Goal: Transaction & Acquisition: Book appointment/travel/reservation

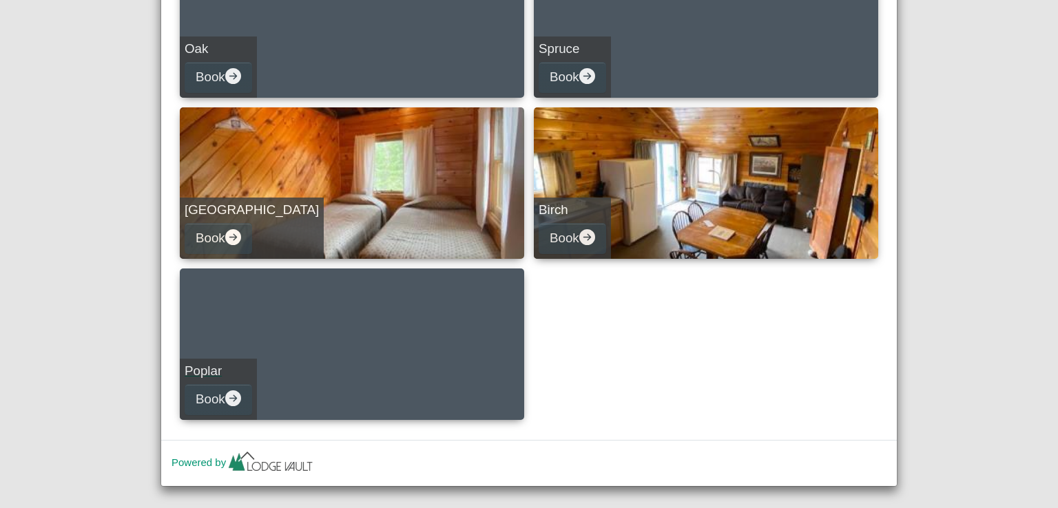
scroll to position [606, 0]
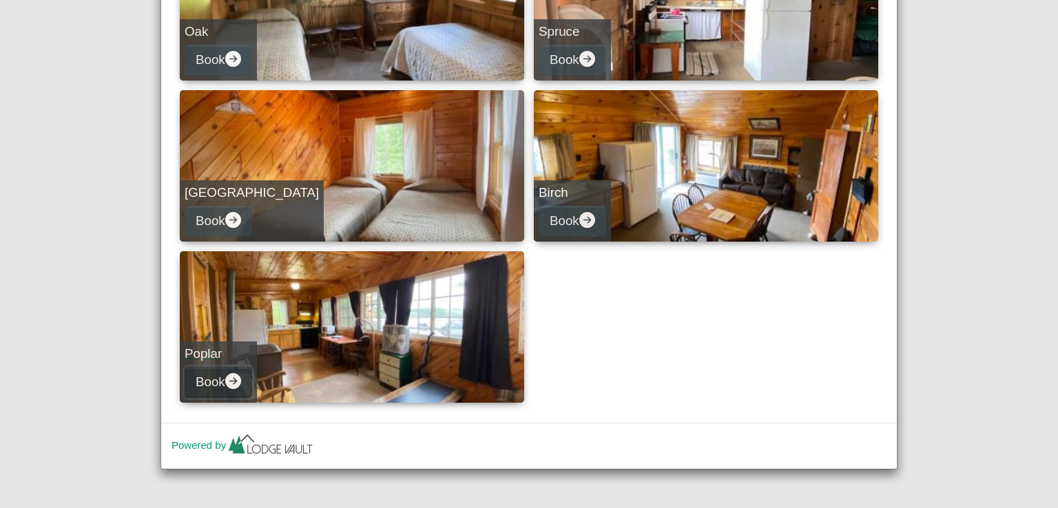
click at [234, 381] on icon "arrow right circle fill" at bounding box center [233, 381] width 16 height 16
select select "*"
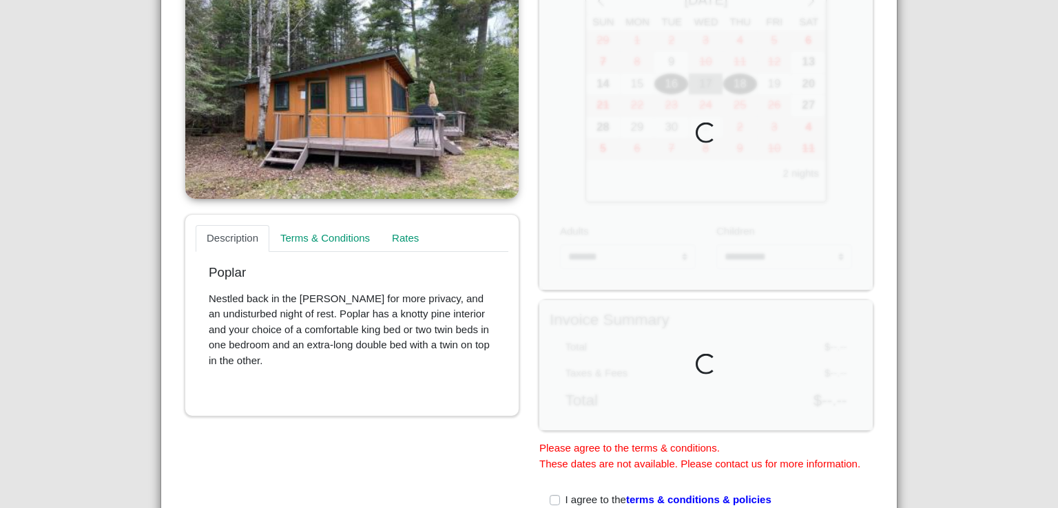
scroll to position [242, 0]
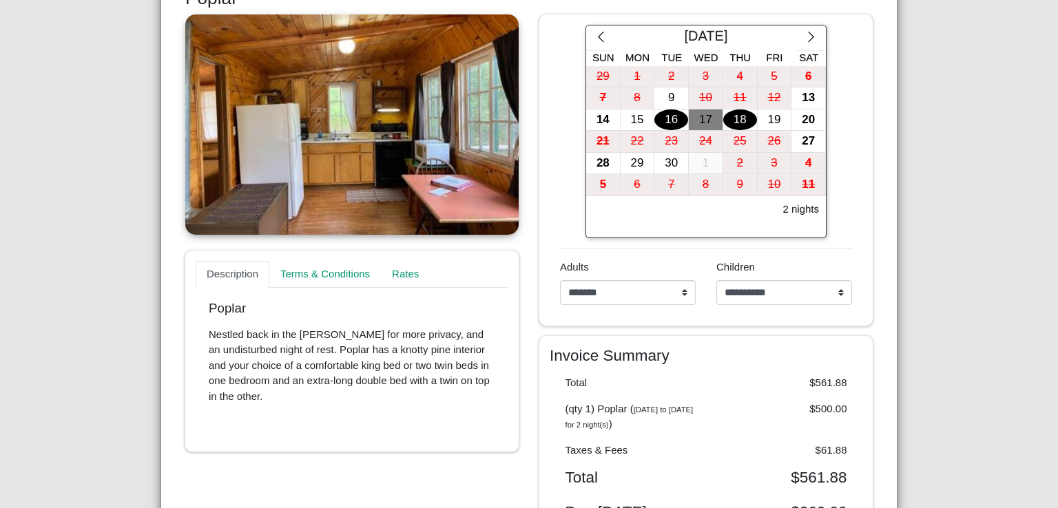
click at [924, 196] on div "[GEOGRAPHIC_DATA], Resort & Motel Close Search Availability Calendar Rental Uni…" at bounding box center [529, 254] width 1058 height 508
click at [796, 96] on div "13" at bounding box center [808, 97] width 34 height 21
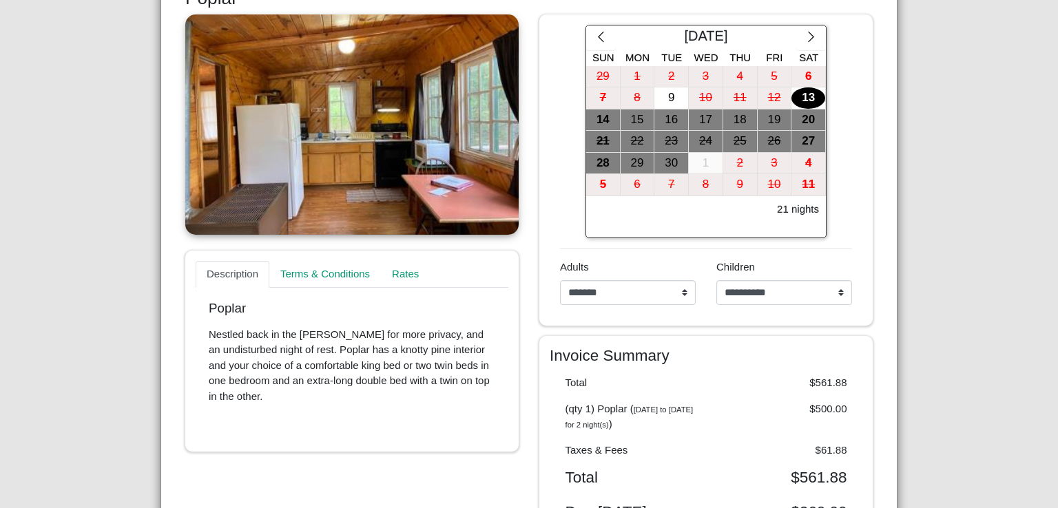
click at [969, 167] on div "[GEOGRAPHIC_DATA], Resort & Motel Close Search Availability Calendar Rental Uni…" at bounding box center [529, 254] width 1058 height 508
click at [949, 212] on div "[GEOGRAPHIC_DATA], Resort & Motel Close Search Availability Calendar Rental Uni…" at bounding box center [529, 254] width 1058 height 508
click at [849, 197] on div "[DATE] Sun Mon Tue Wed Thu Fri Sat 29 1 2 3 4 5 6 7 8 9 10 11 12 13 14 15 16 17…" at bounding box center [706, 132] width 313 height 214
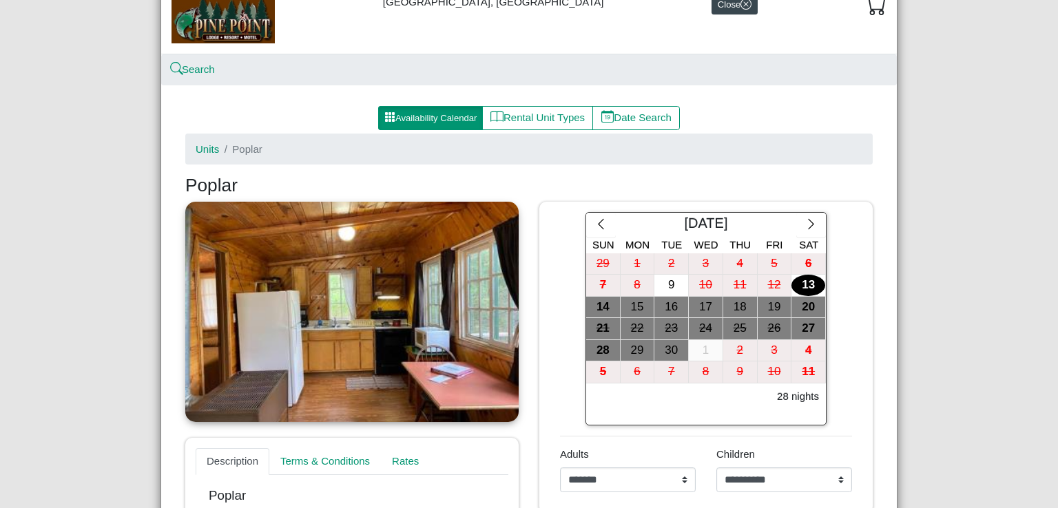
scroll to position [138, 0]
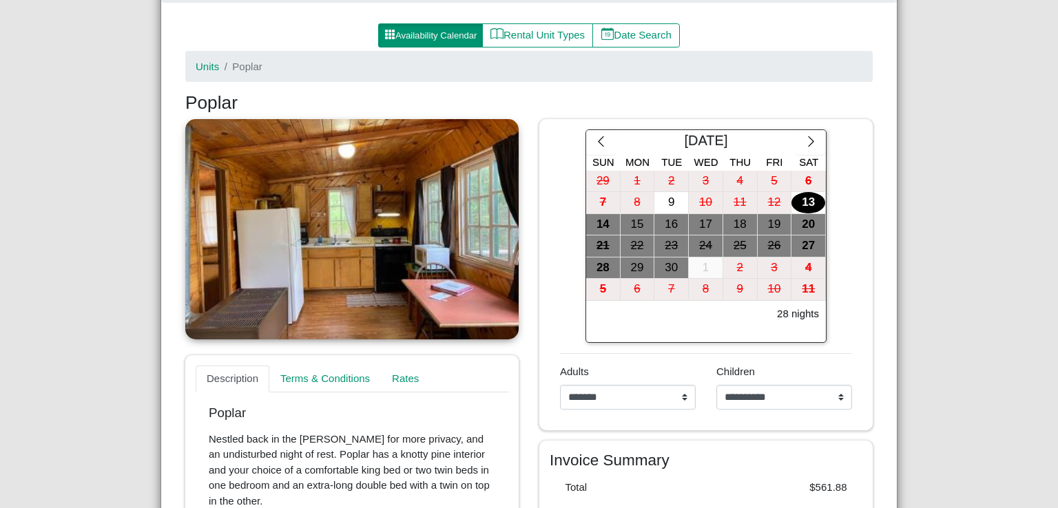
click at [669, 367] on div "**********" at bounding box center [628, 392] width 136 height 56
